Goal: Task Accomplishment & Management: Complete application form

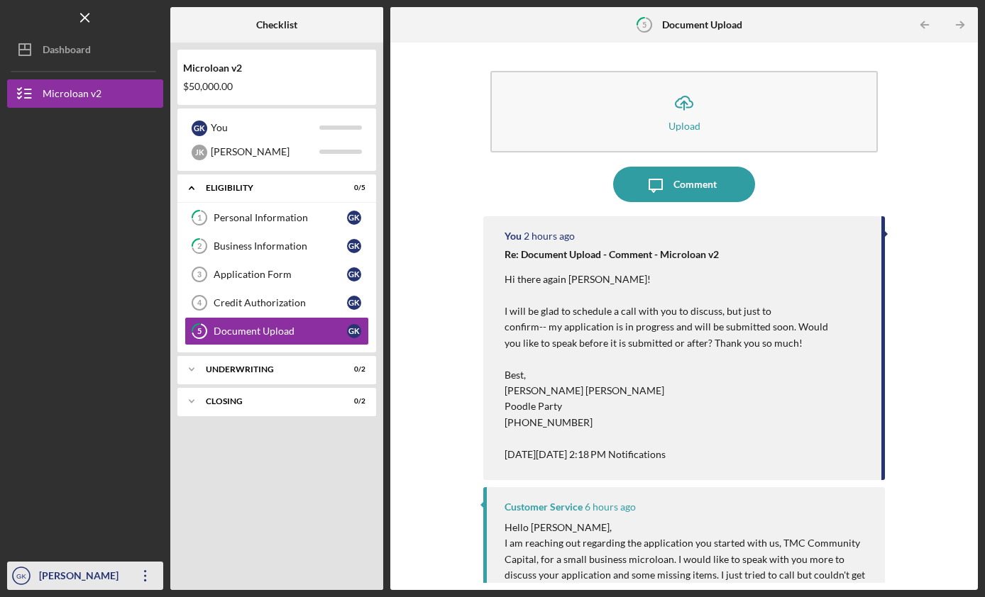
click at [144, 581] on icon "Icon/Overflow" at bounding box center [145, 575] width 35 height 35
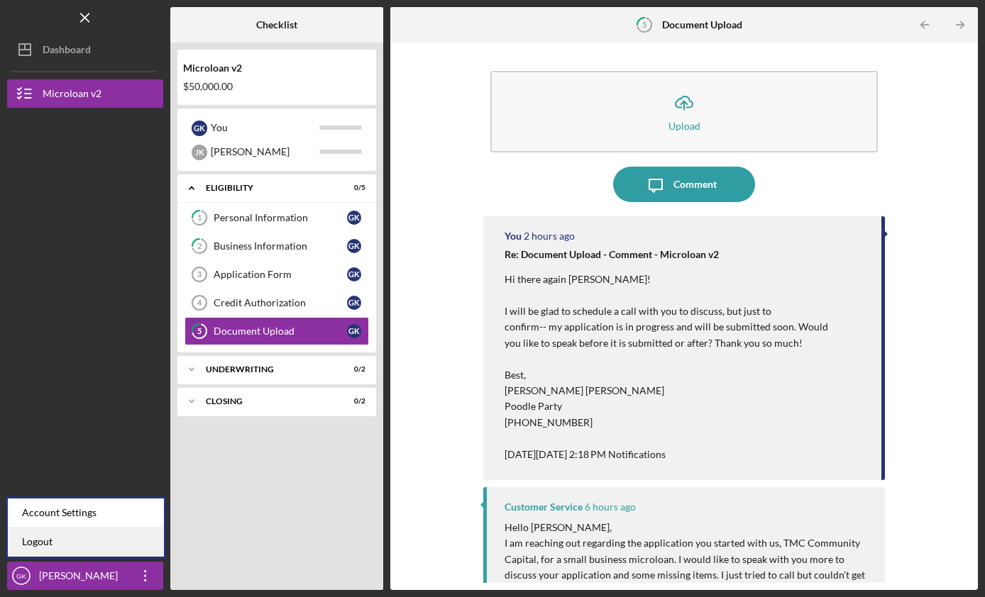
click at [68, 543] on link "Logout" at bounding box center [86, 542] width 156 height 29
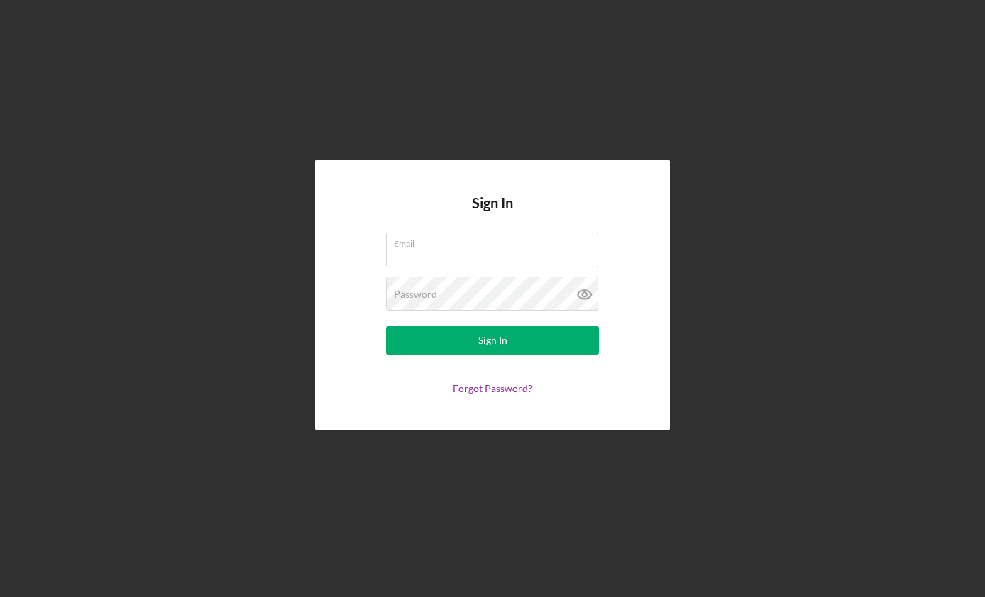
type input "[EMAIL_ADDRESS][DOMAIN_NAME]"
click at [585, 290] on icon at bounding box center [584, 294] width 13 height 9
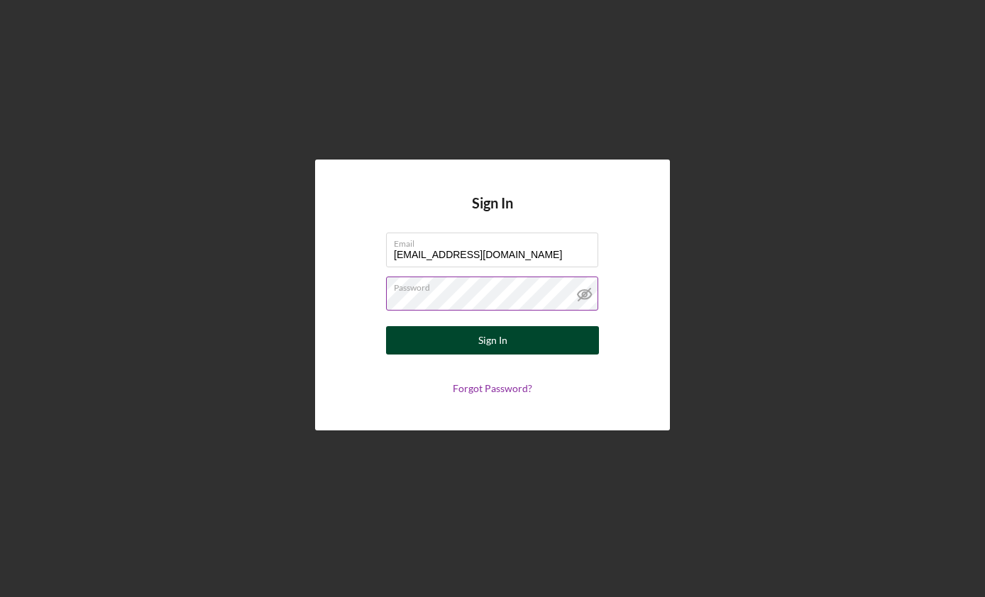
click at [528, 346] on button "Sign In" at bounding box center [492, 340] width 213 height 28
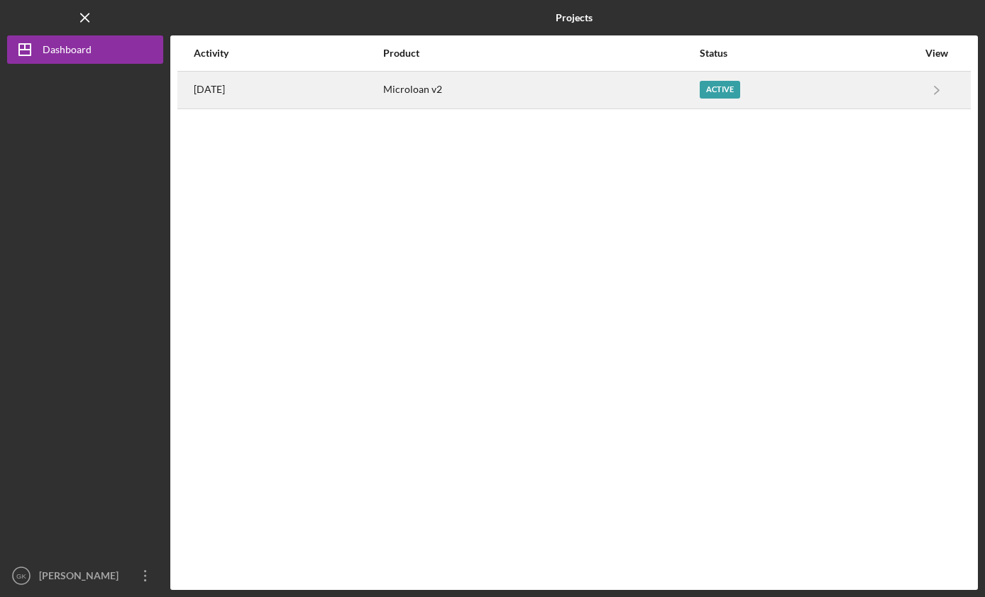
click at [586, 86] on div "Microloan v2" at bounding box center [540, 89] width 314 height 35
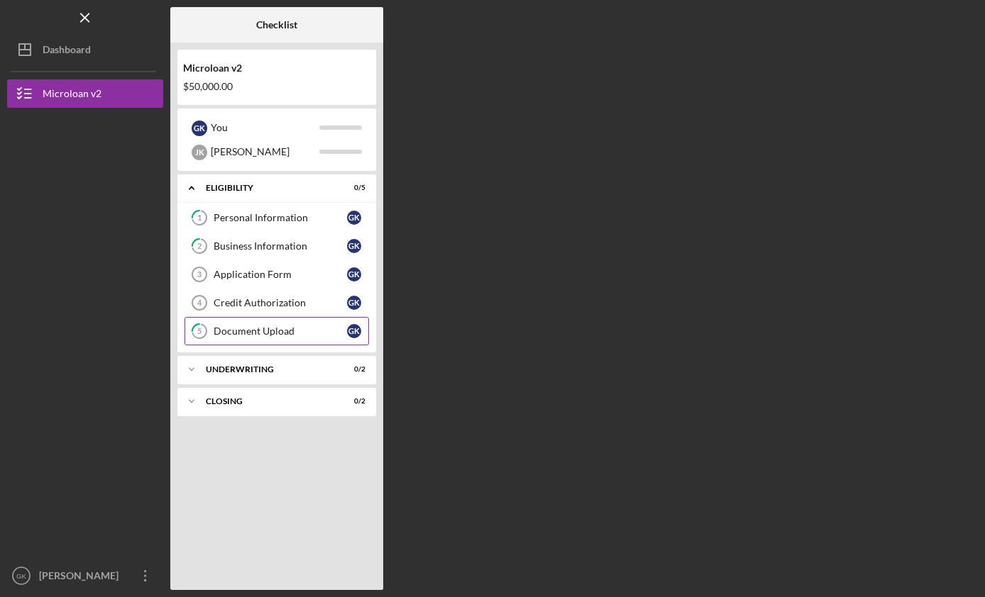
click at [246, 289] on link "Credit Authorization 4 Credit Authorization G K" at bounding box center [276, 303] width 184 height 28
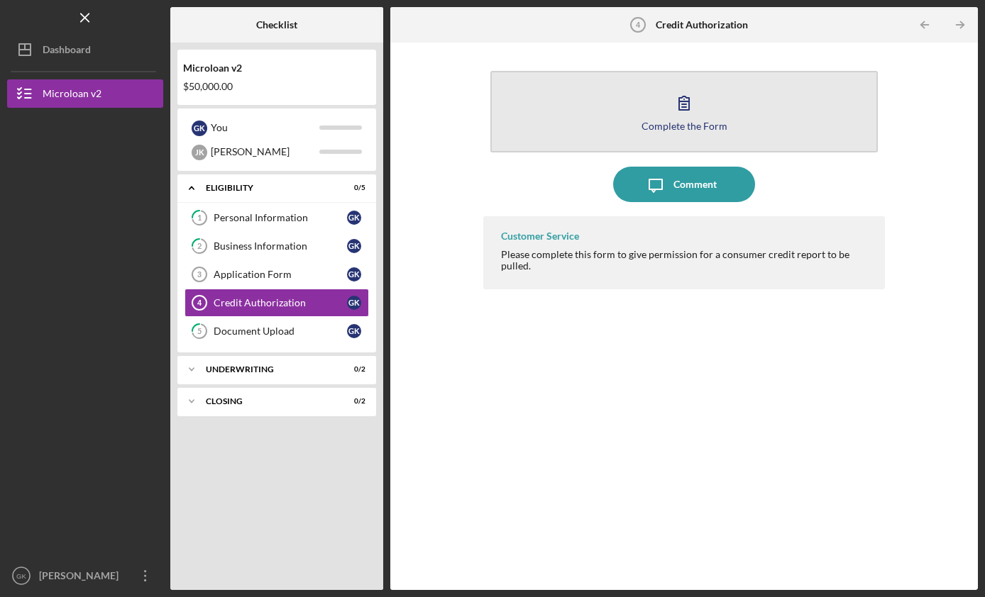
click at [694, 118] on button "Complete the Form Form" at bounding box center [683, 112] width 387 height 82
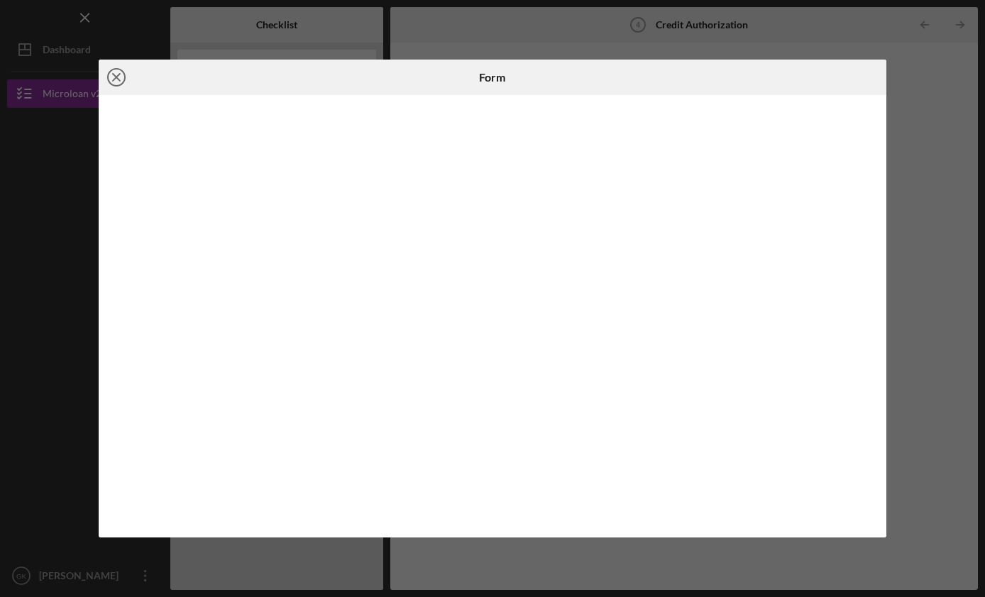
click at [105, 67] on icon "Icon/Close" at bounding box center [116, 77] width 35 height 35
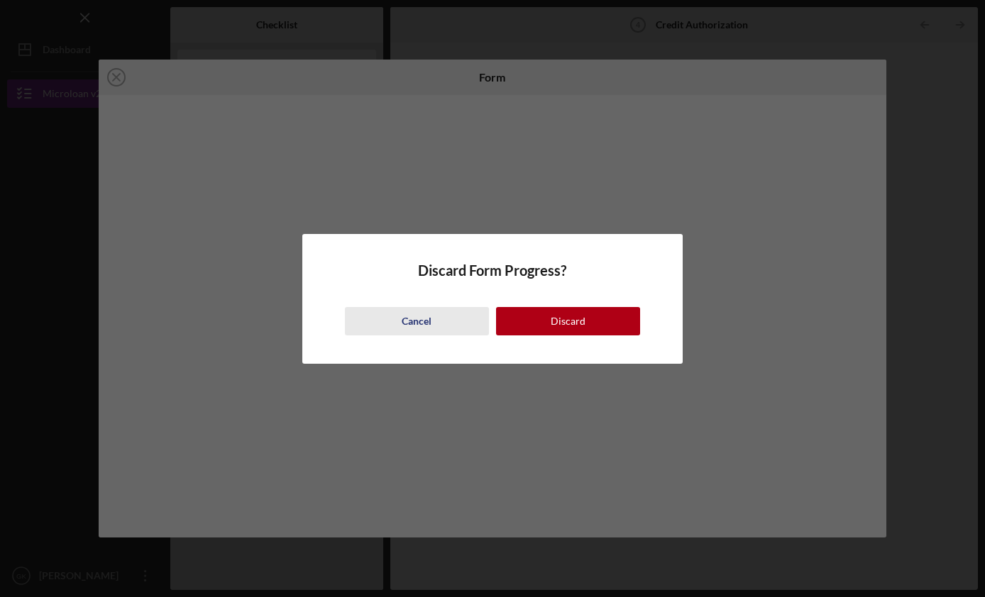
click at [414, 317] on div "Cancel" at bounding box center [417, 321] width 30 height 28
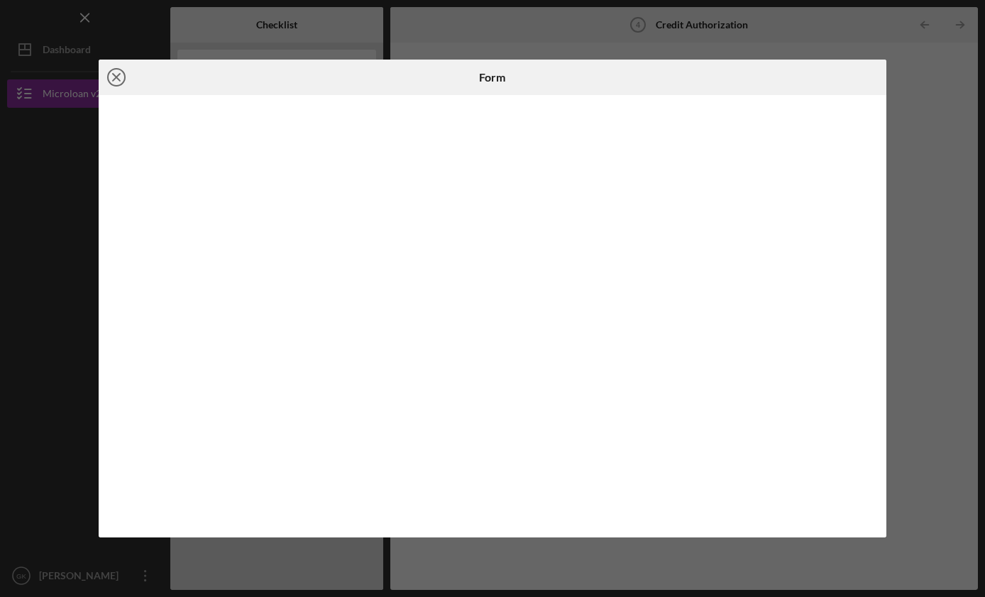
click at [108, 74] on circle at bounding box center [116, 77] width 17 height 17
